Goal: Task Accomplishment & Management: Use online tool/utility

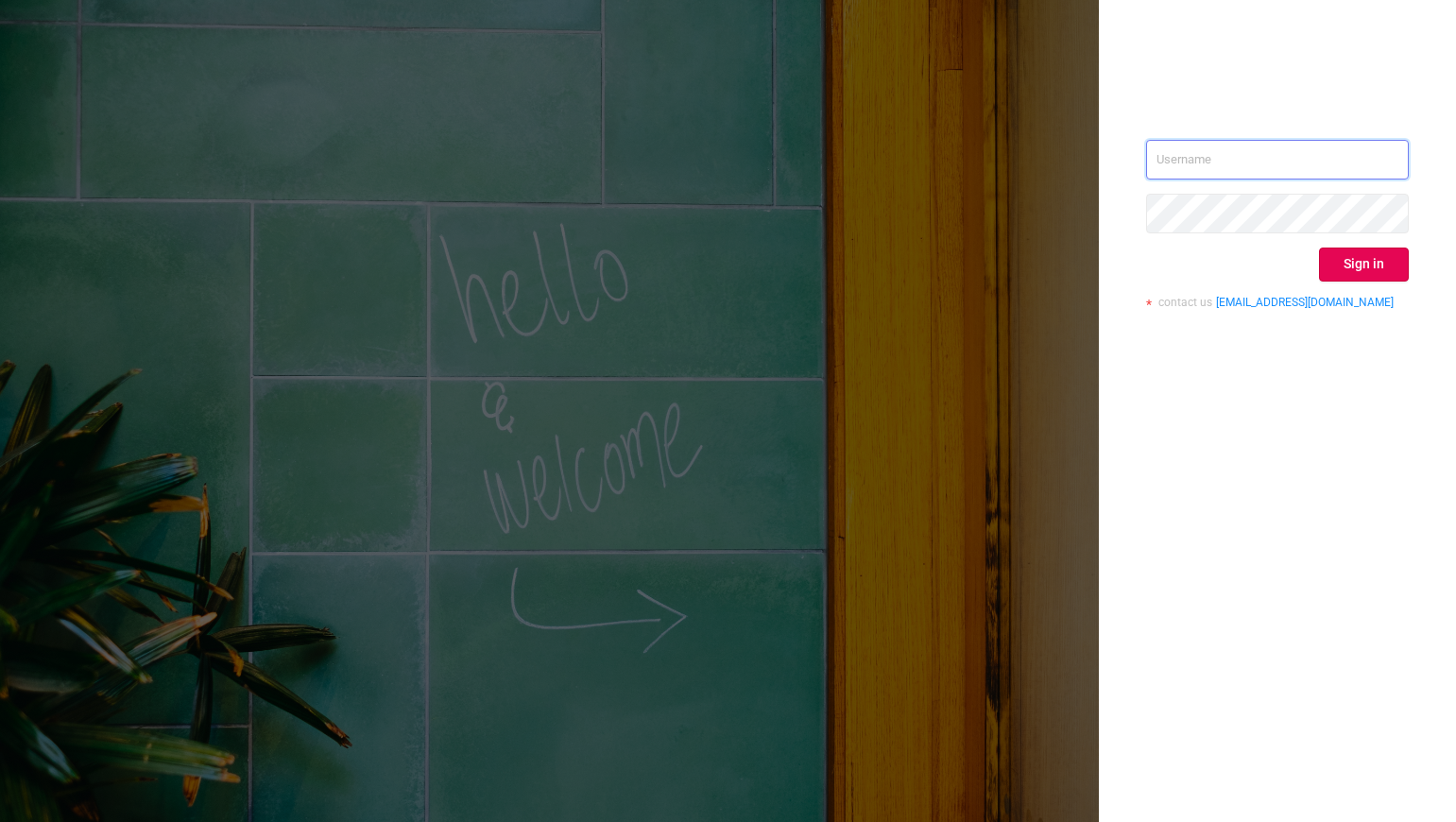
click at [1154, 160] on input "text" at bounding box center [1277, 160] width 263 height 40
type input "phillip@protected.media"
click at [1337, 254] on button "Sign in" at bounding box center [1364, 265] width 90 height 34
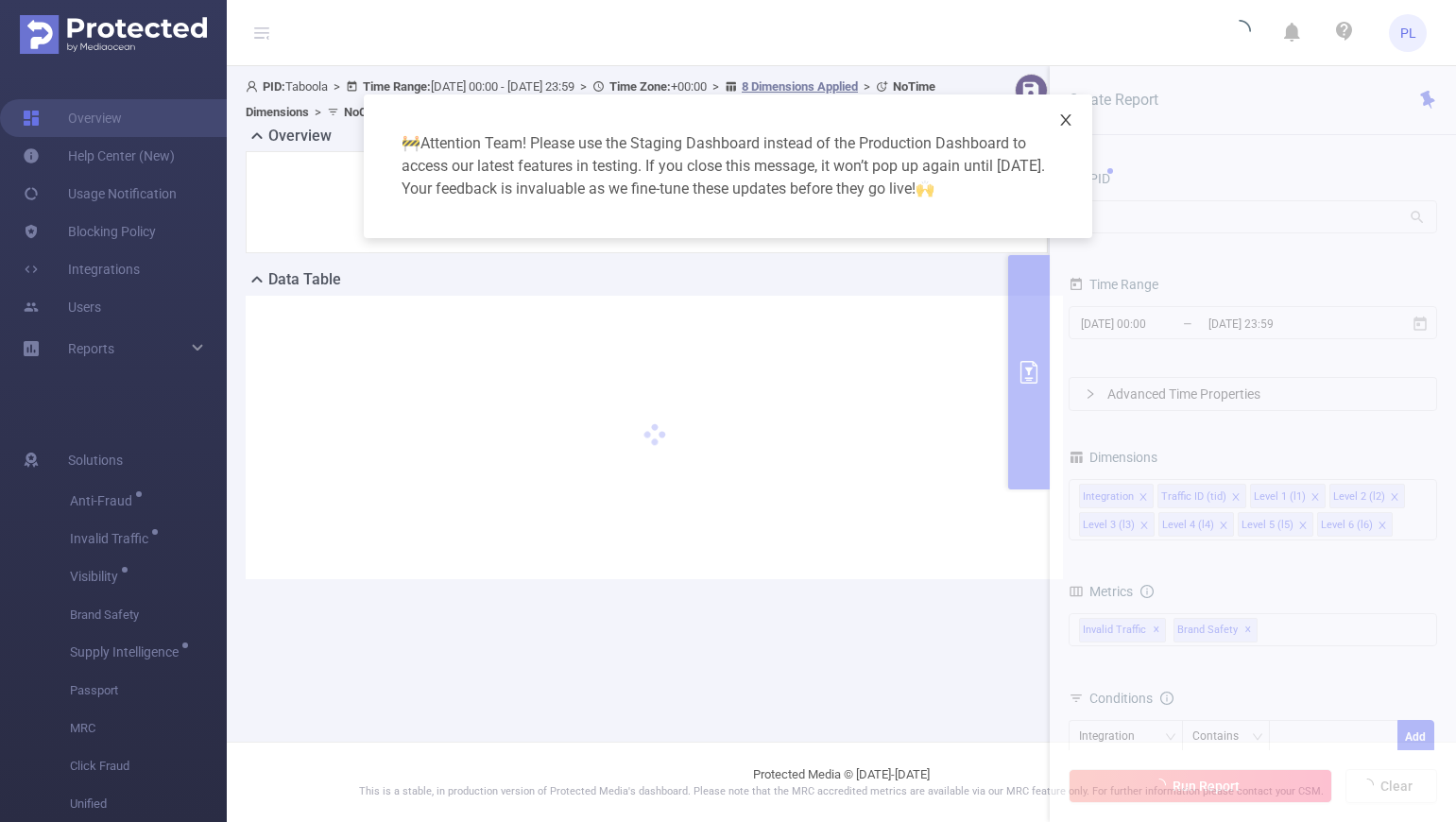
click at [1065, 119] on icon "icon: close" at bounding box center [1065, 119] width 10 height 11
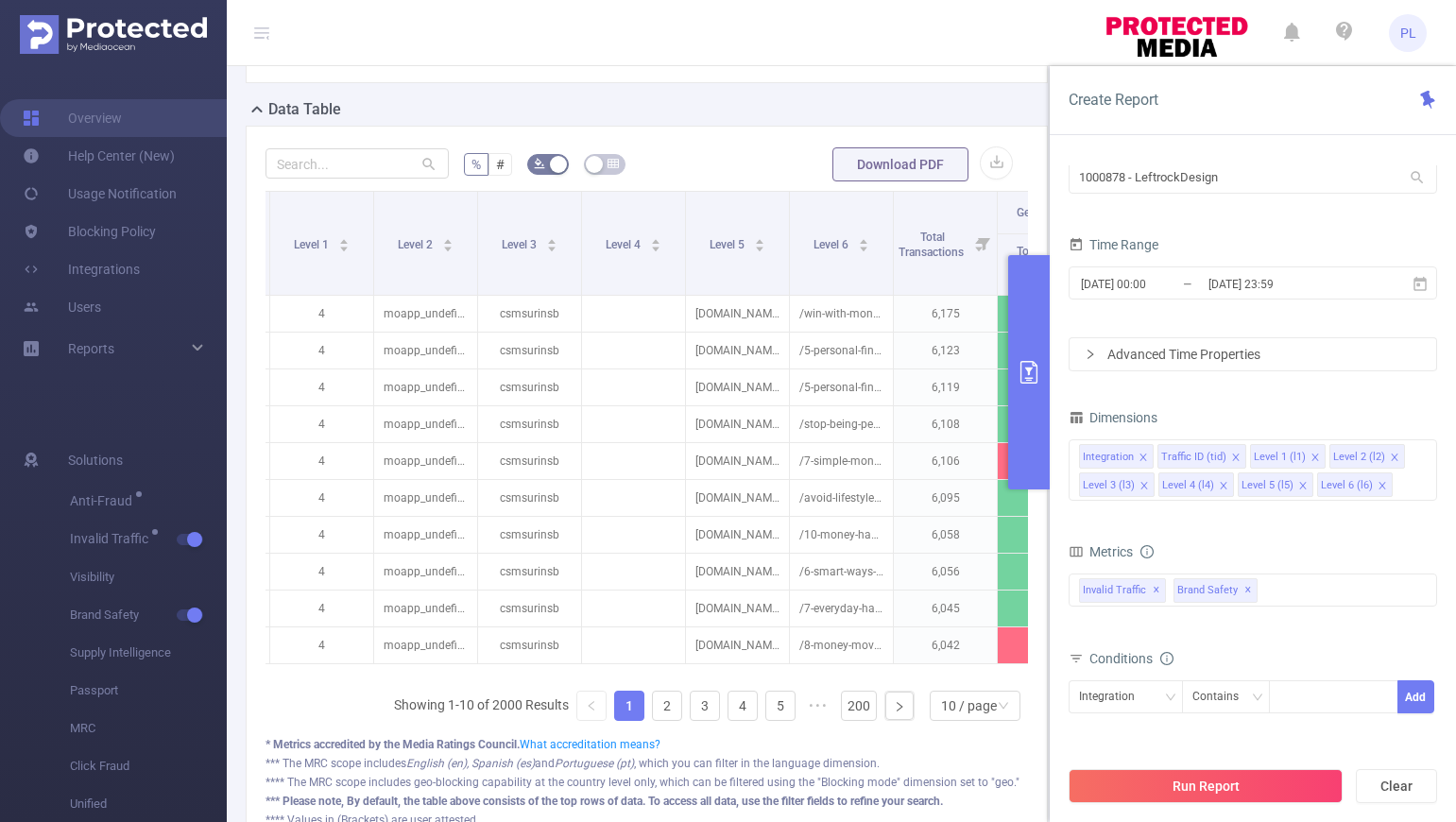
scroll to position [0, 342]
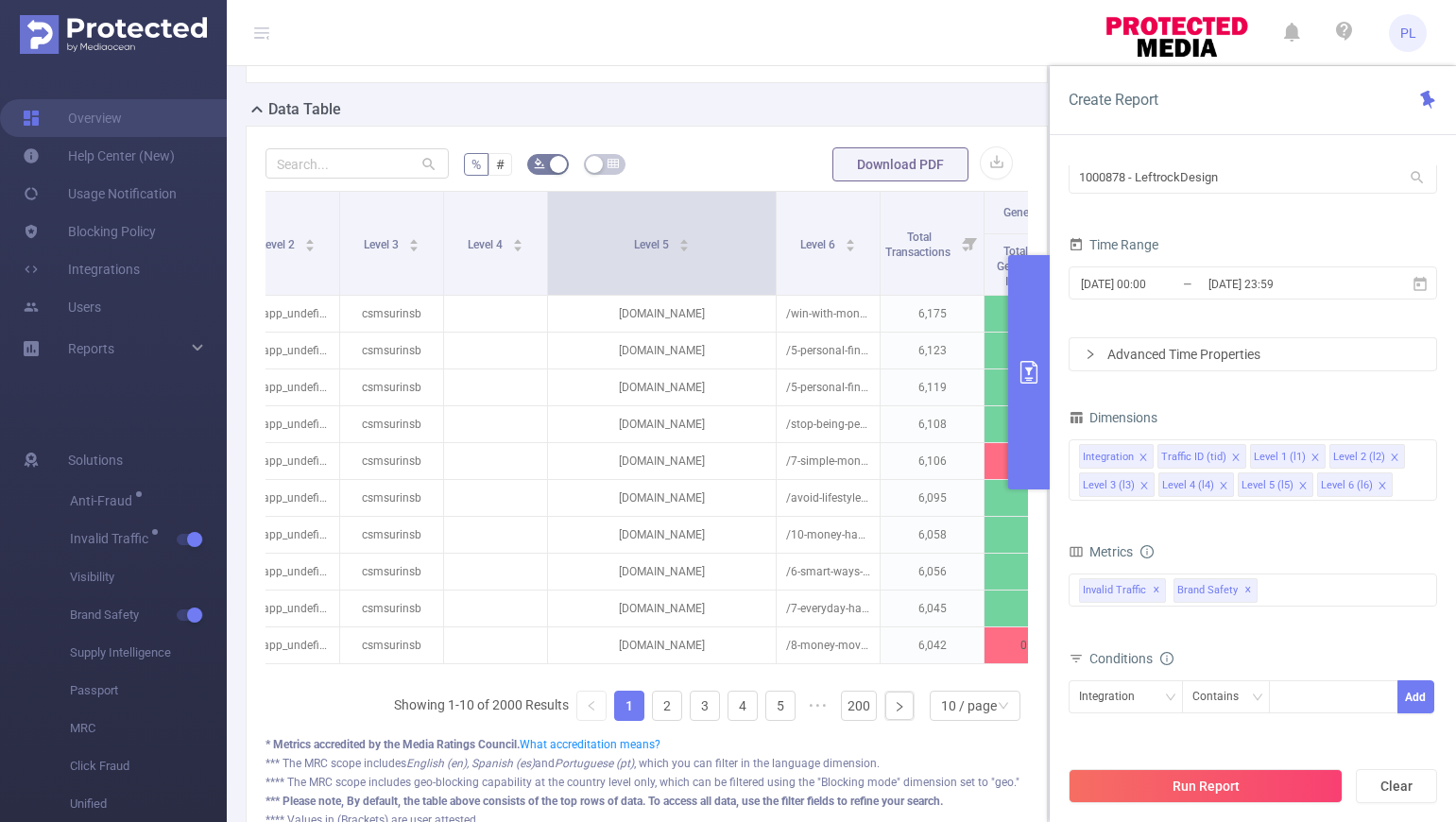
drag, startPoint x: 648, startPoint y: 213, endPoint x: 773, endPoint y: 231, distance: 126.0
click at [773, 231] on span at bounding box center [775, 243] width 9 height 103
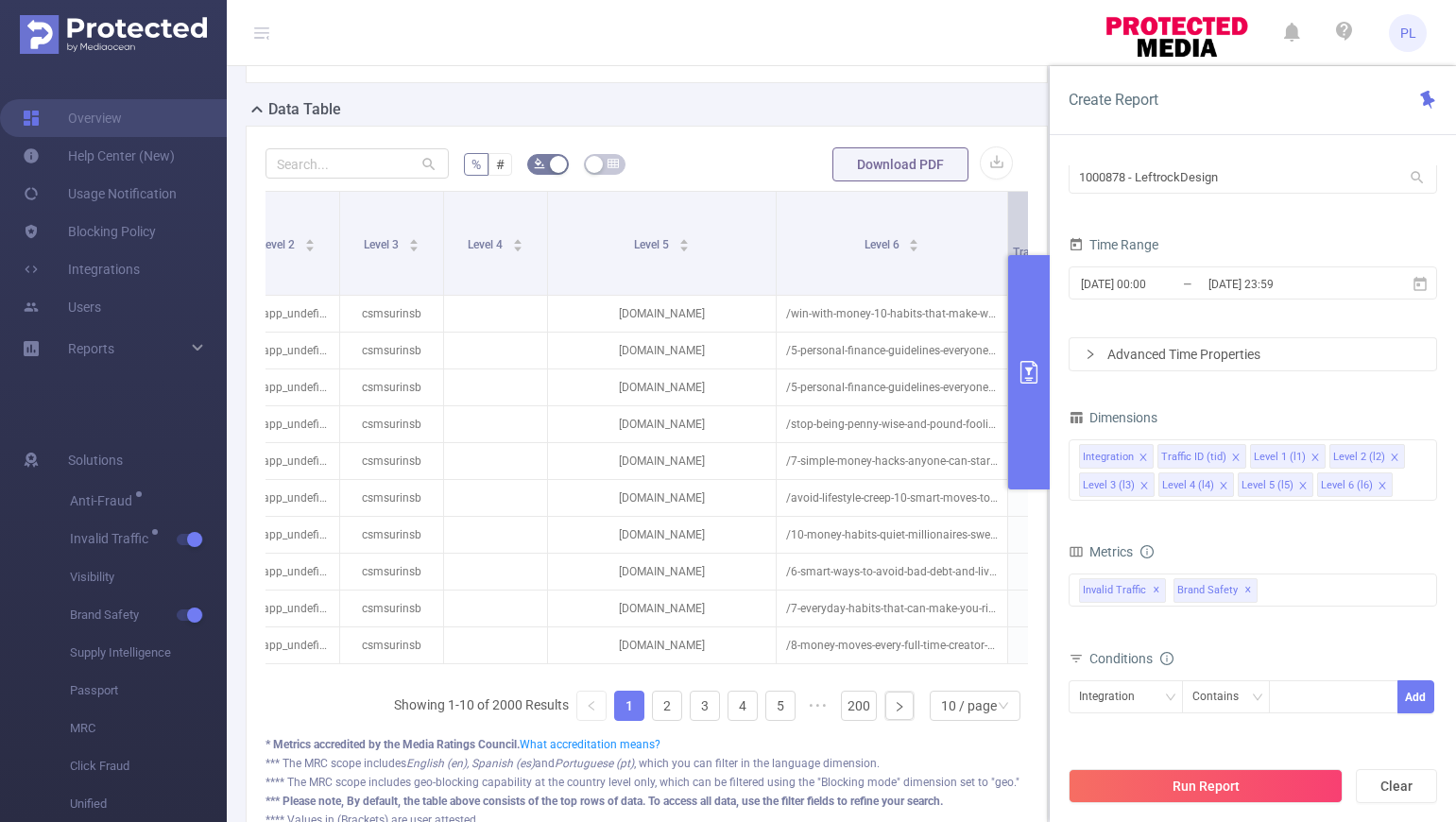
drag, startPoint x: 878, startPoint y: 221, endPoint x: 1005, endPoint y: 221, distance: 127.6
click at [1005, 221] on span at bounding box center [1007, 243] width 9 height 103
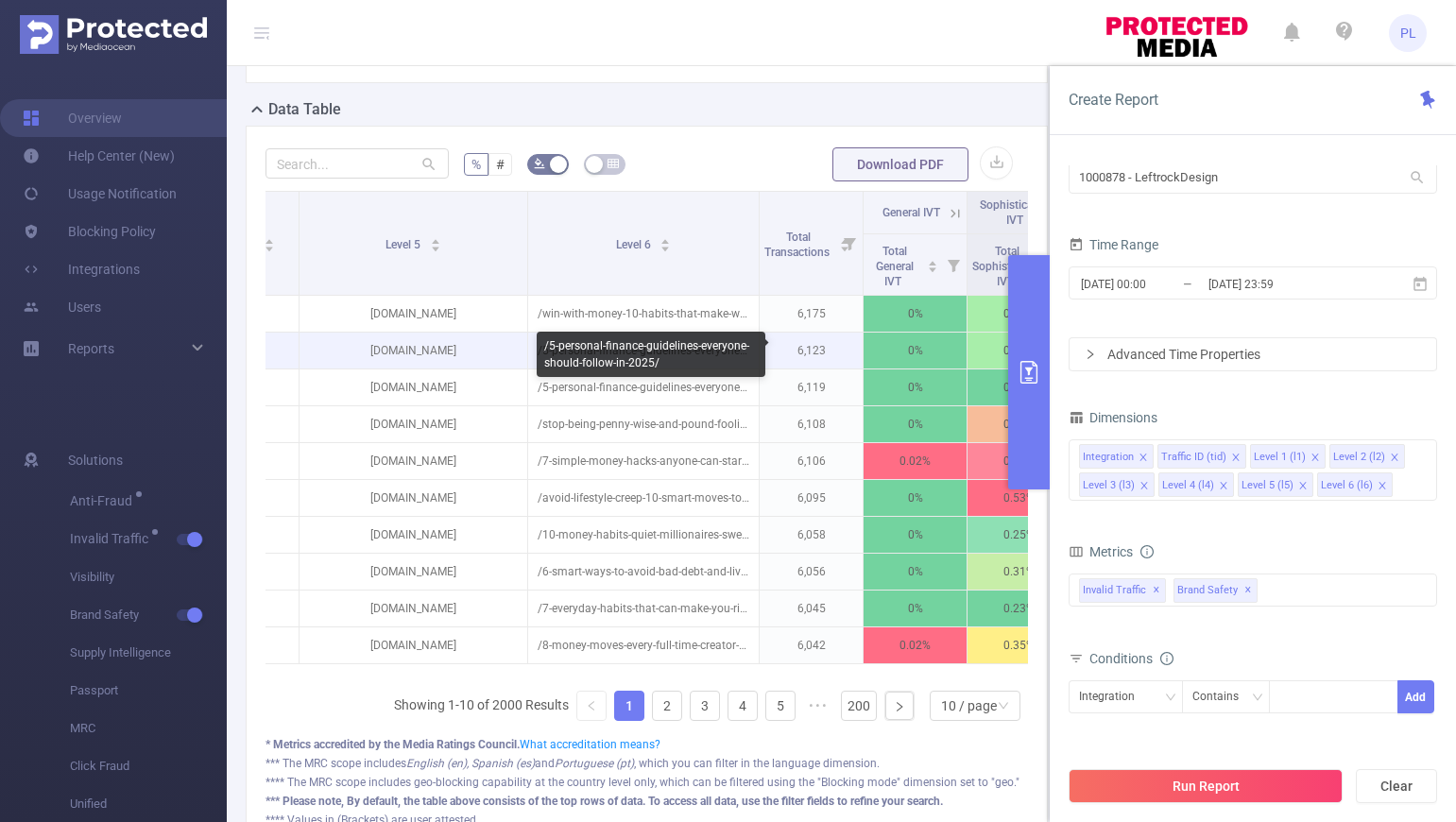
scroll to position [0, 647]
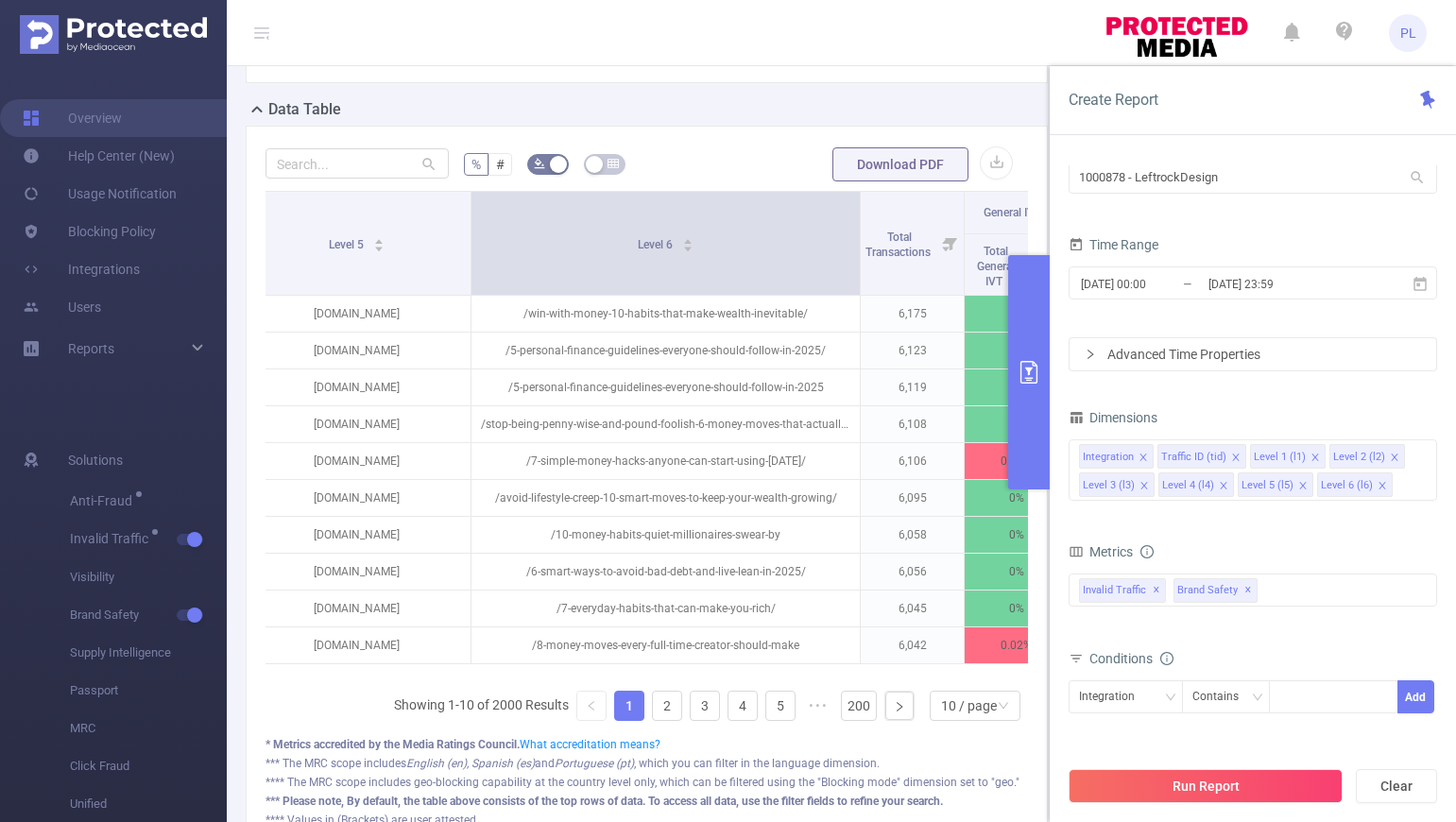
drag, startPoint x: 702, startPoint y: 220, endPoint x: 860, endPoint y: 238, distance: 158.8
click at [860, 238] on span at bounding box center [859, 243] width 9 height 103
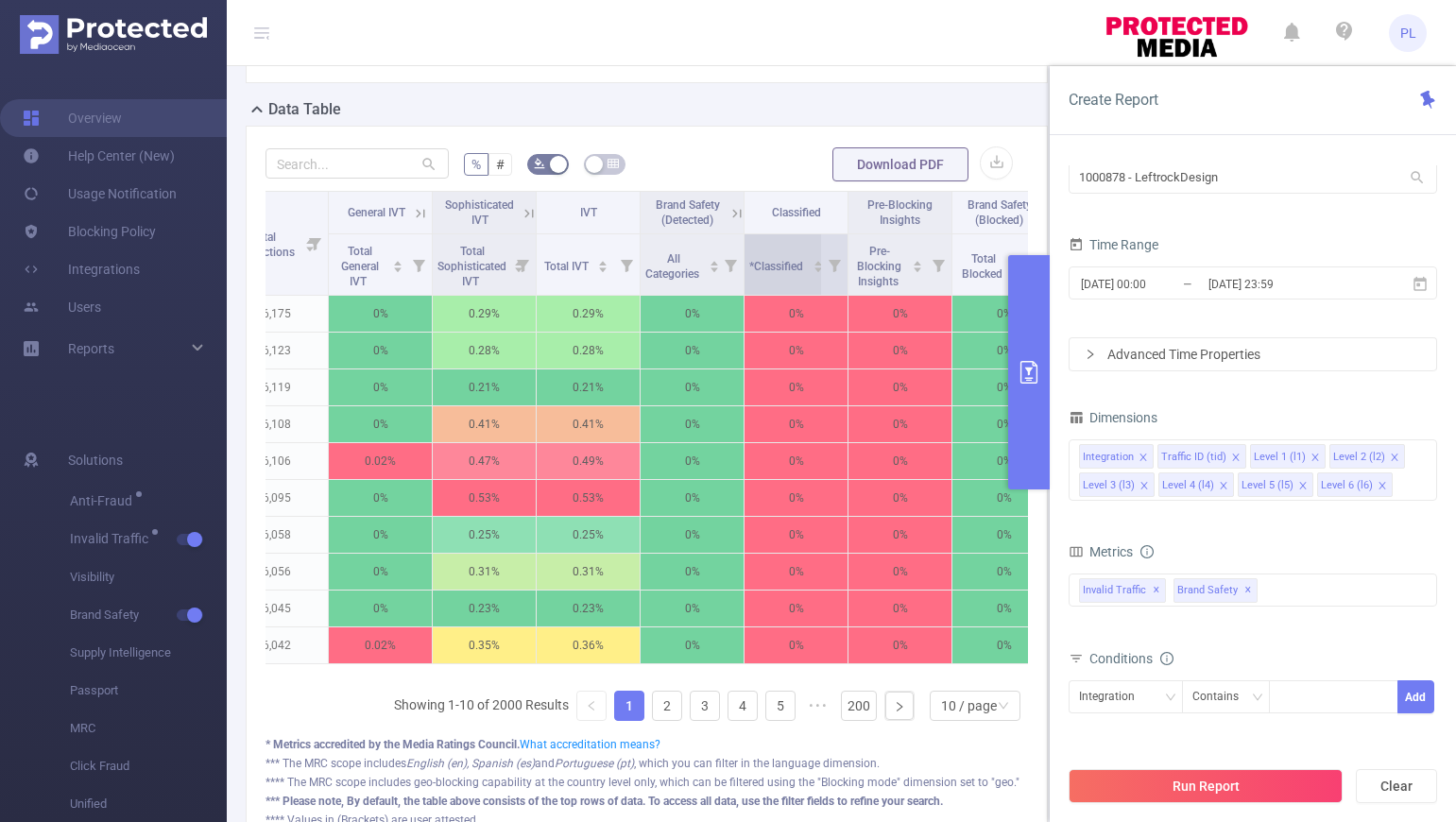
scroll to position [0, 1329]
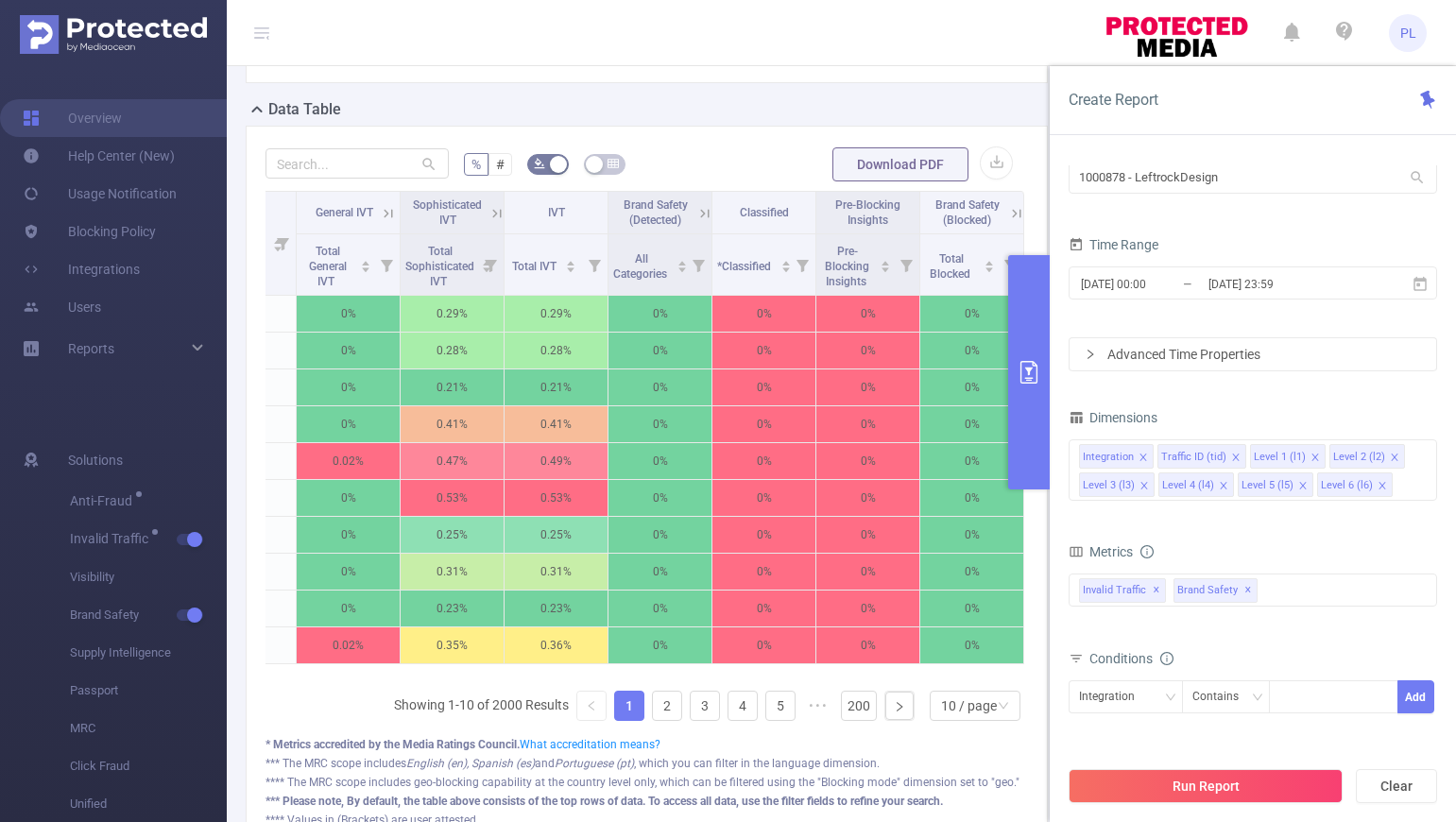
click at [488, 214] on icon at bounding box center [496, 213] width 17 height 17
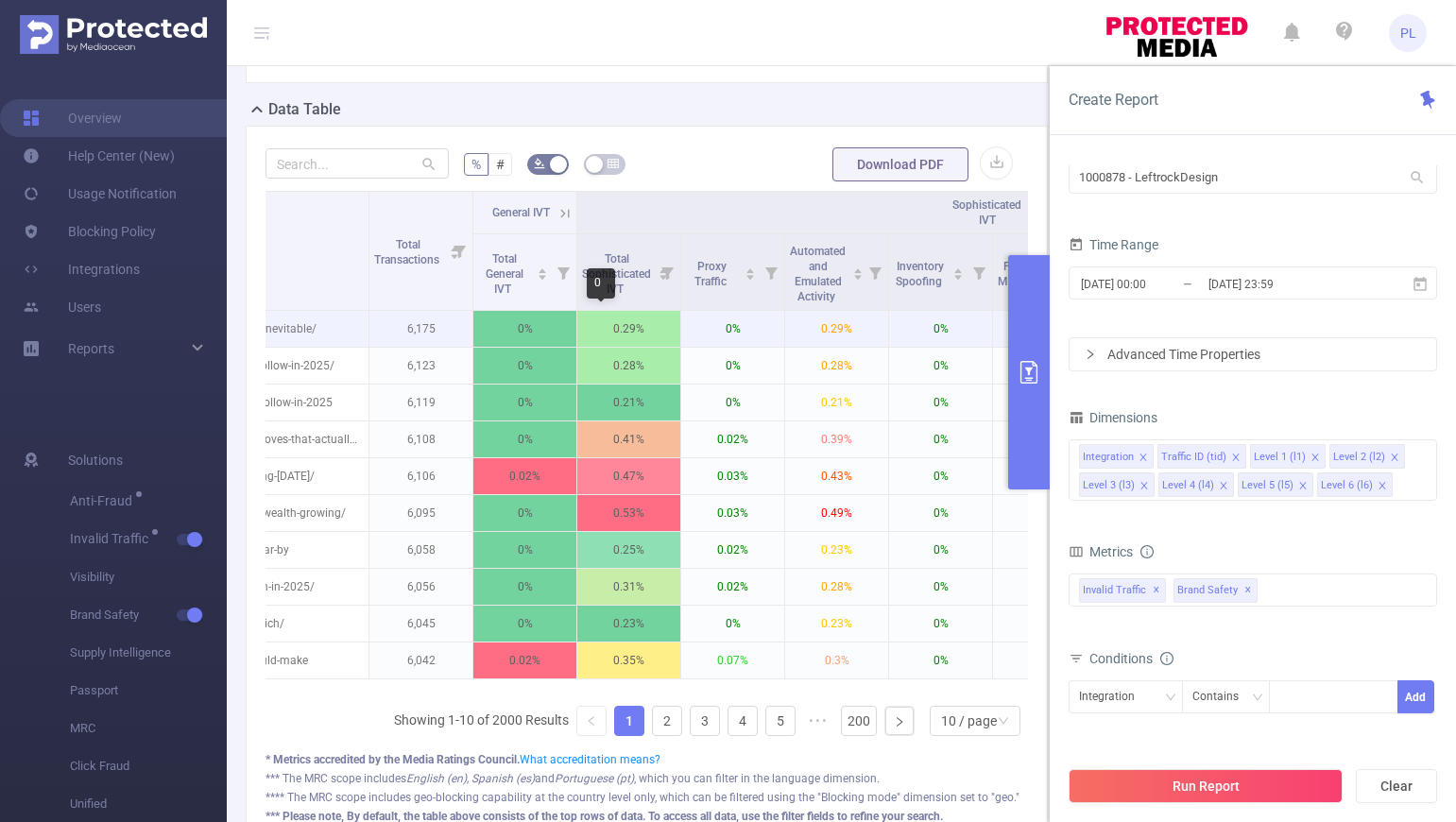
scroll to position [0, 1109]
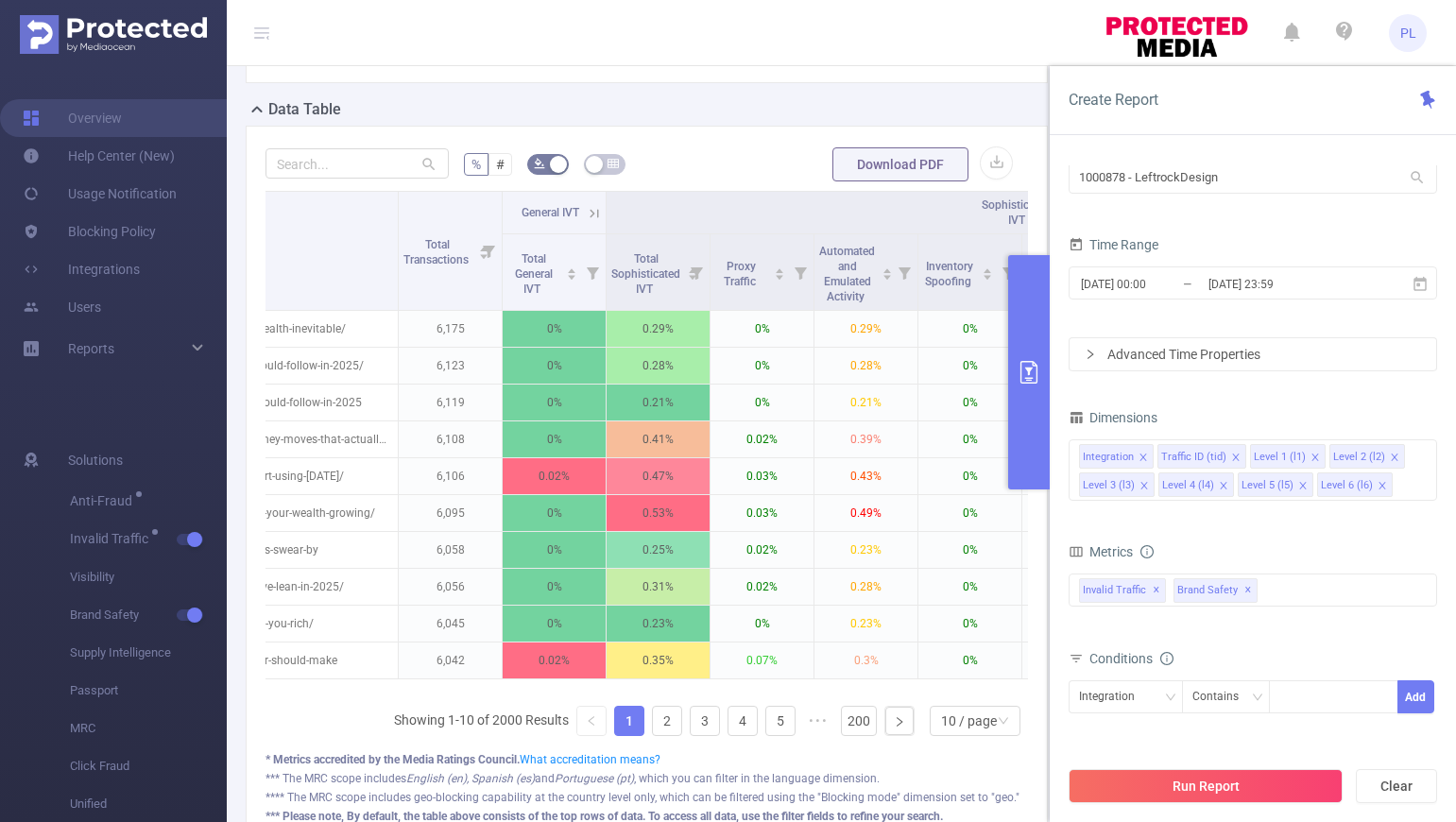
click at [593, 214] on icon at bounding box center [595, 213] width 9 height 9
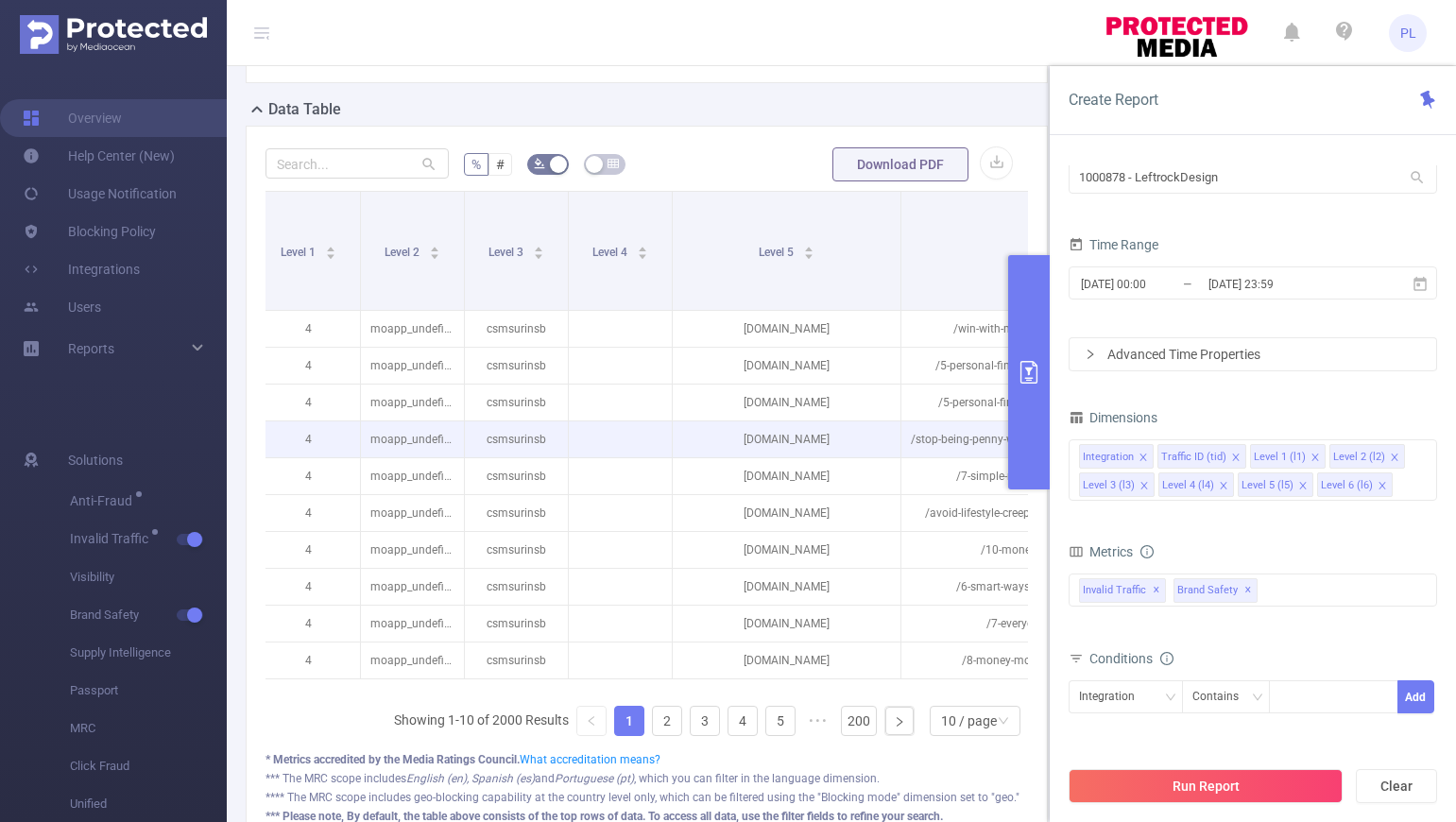
scroll to position [0, 0]
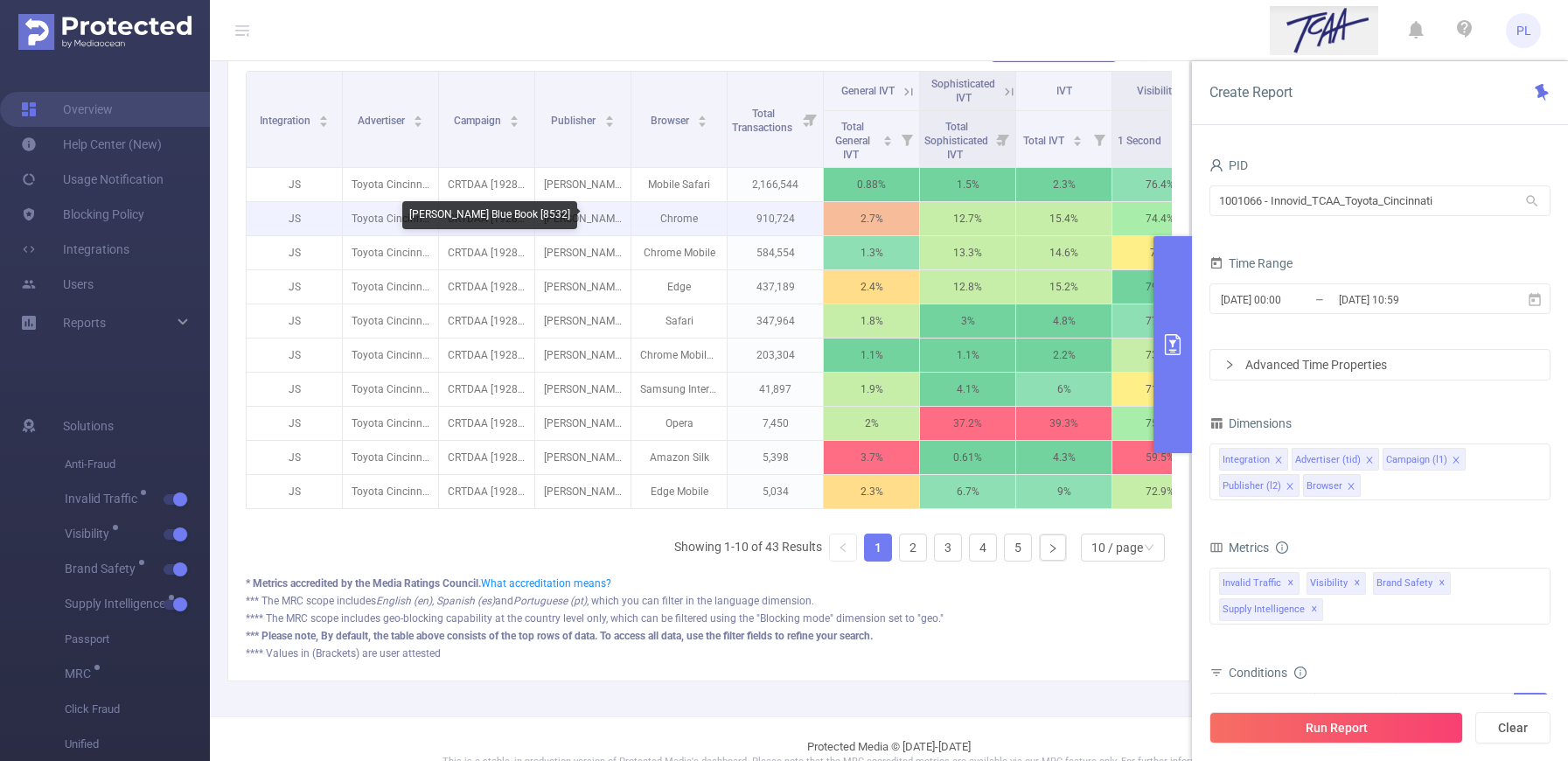
scroll to position [0, 31]
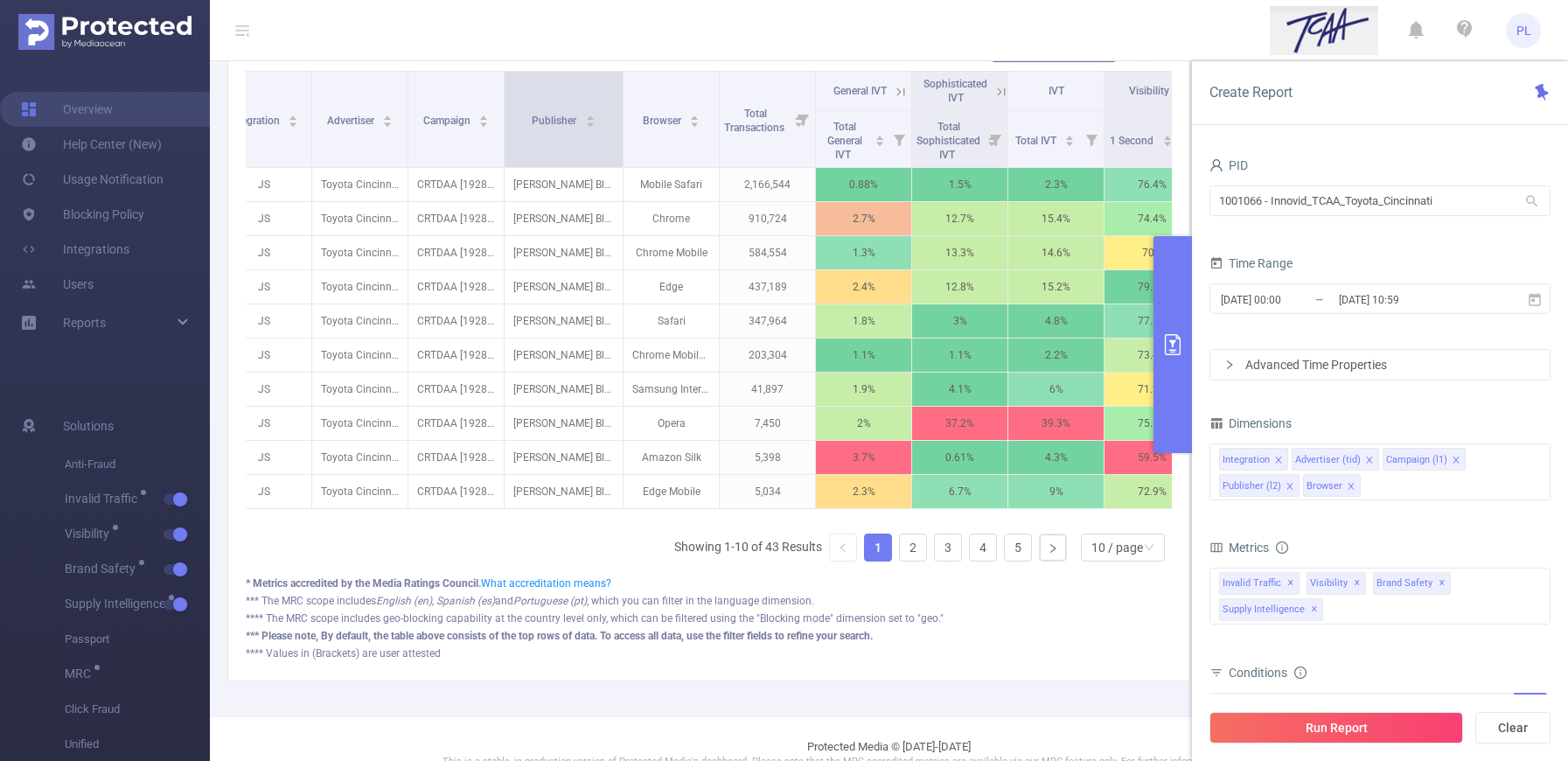
drag, startPoint x: 597, startPoint y: 128, endPoint x: 623, endPoint y: 136, distance: 27.2
click at [623, 136] on span at bounding box center [622, 119] width 8 height 95
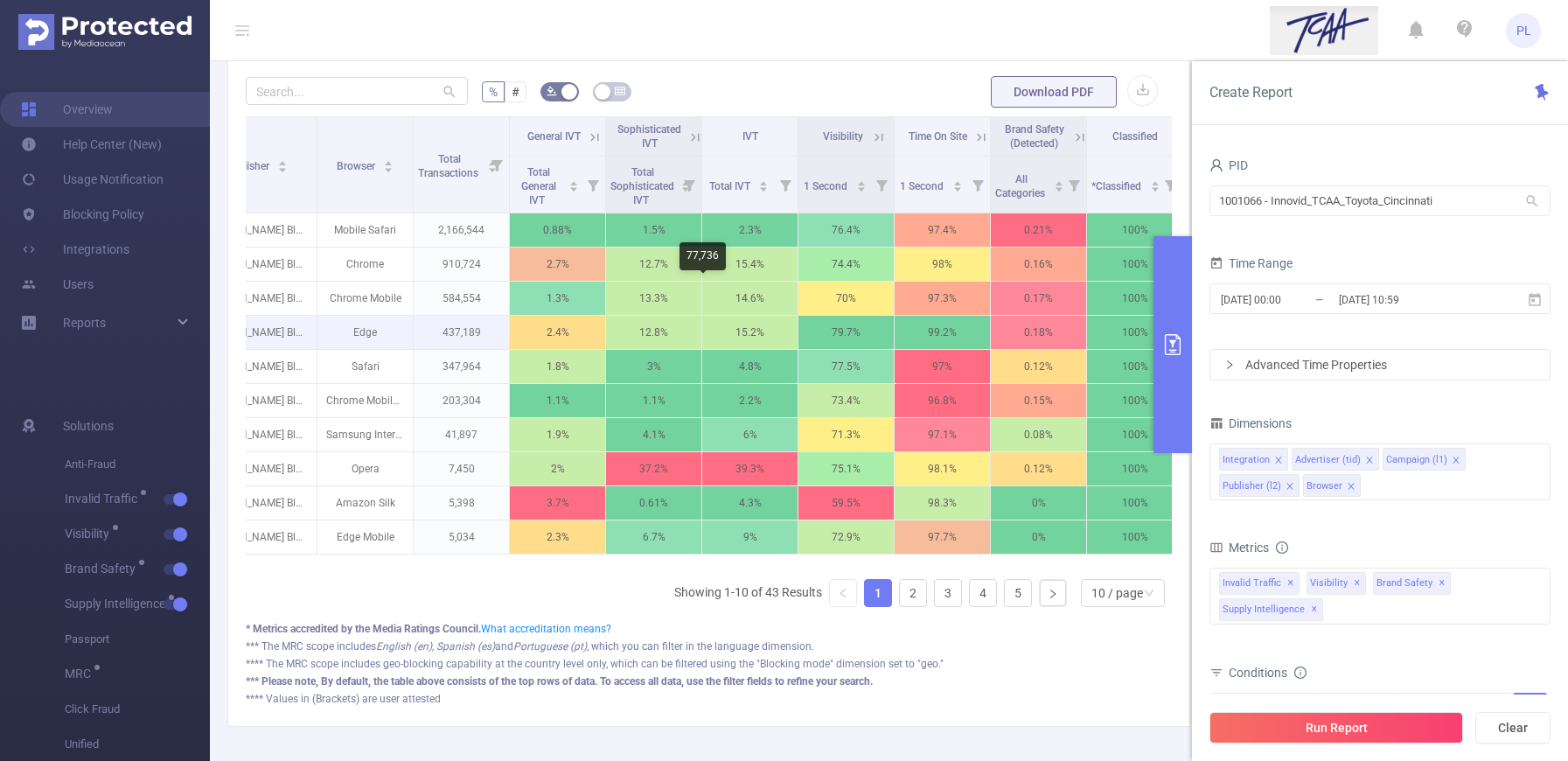
scroll to position [0, 335]
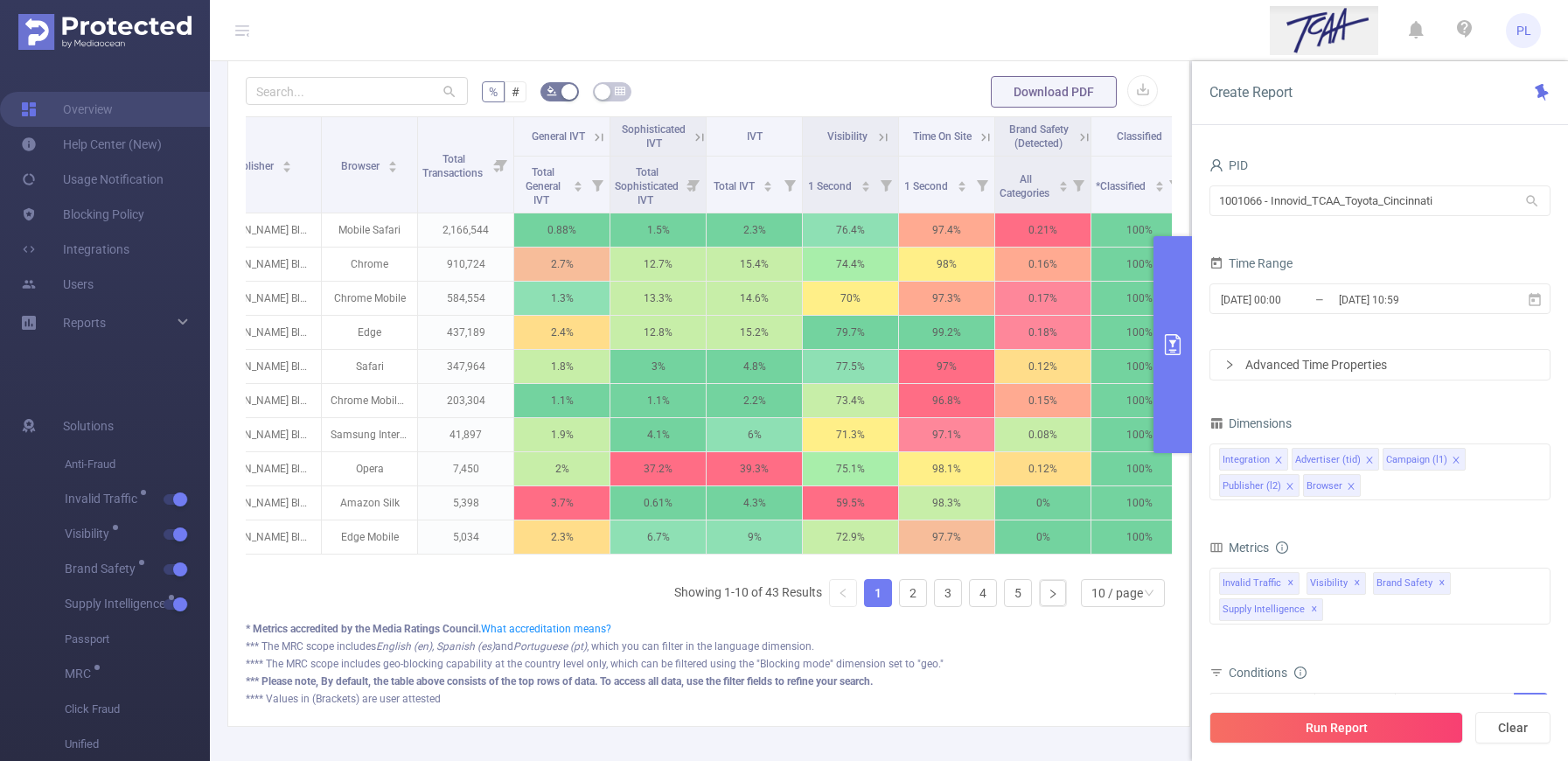
click at [598, 141] on icon at bounding box center [599, 137] width 16 height 16
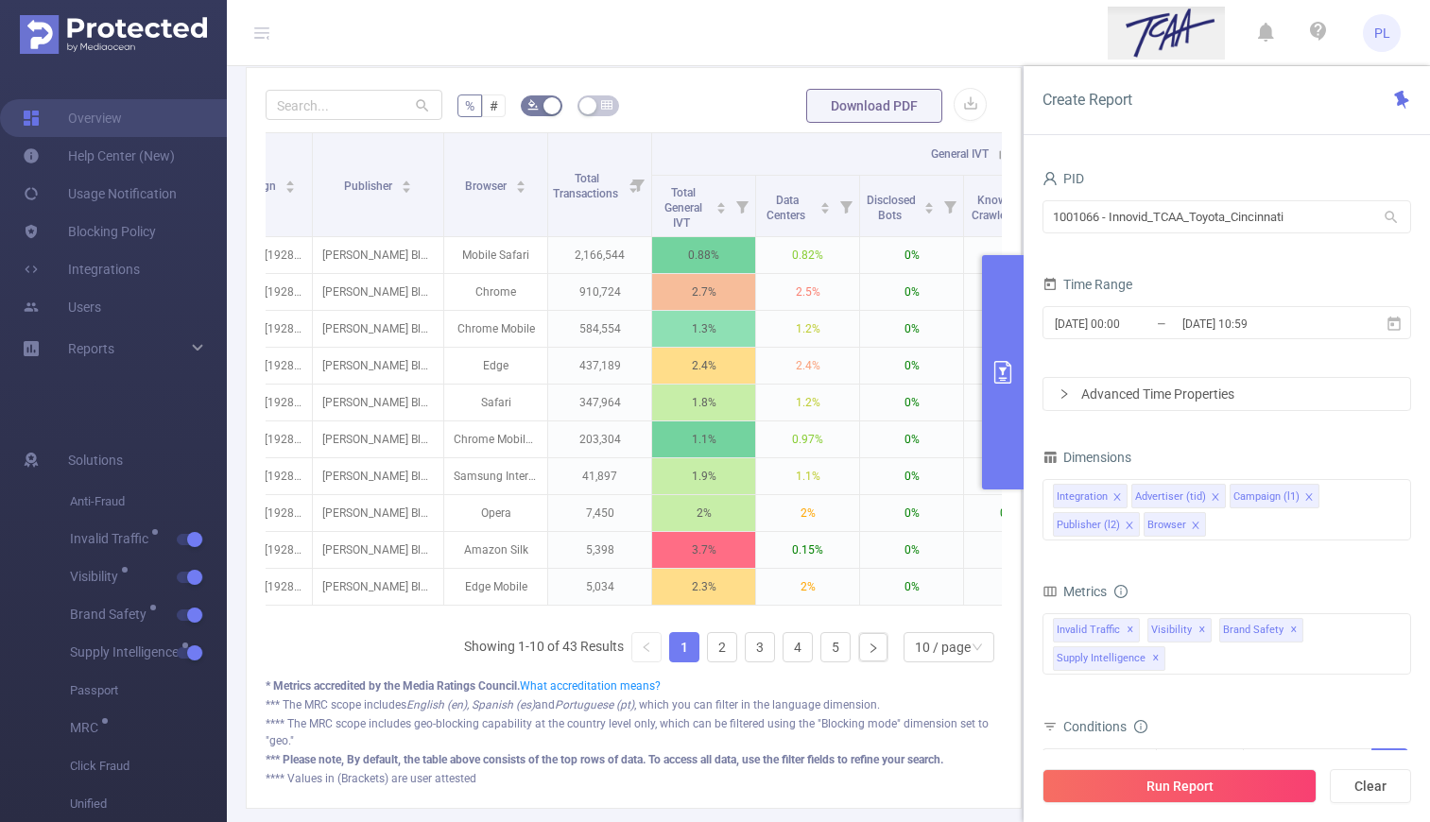
scroll to position [509, 0]
